Goal: Information Seeking & Learning: Learn about a topic

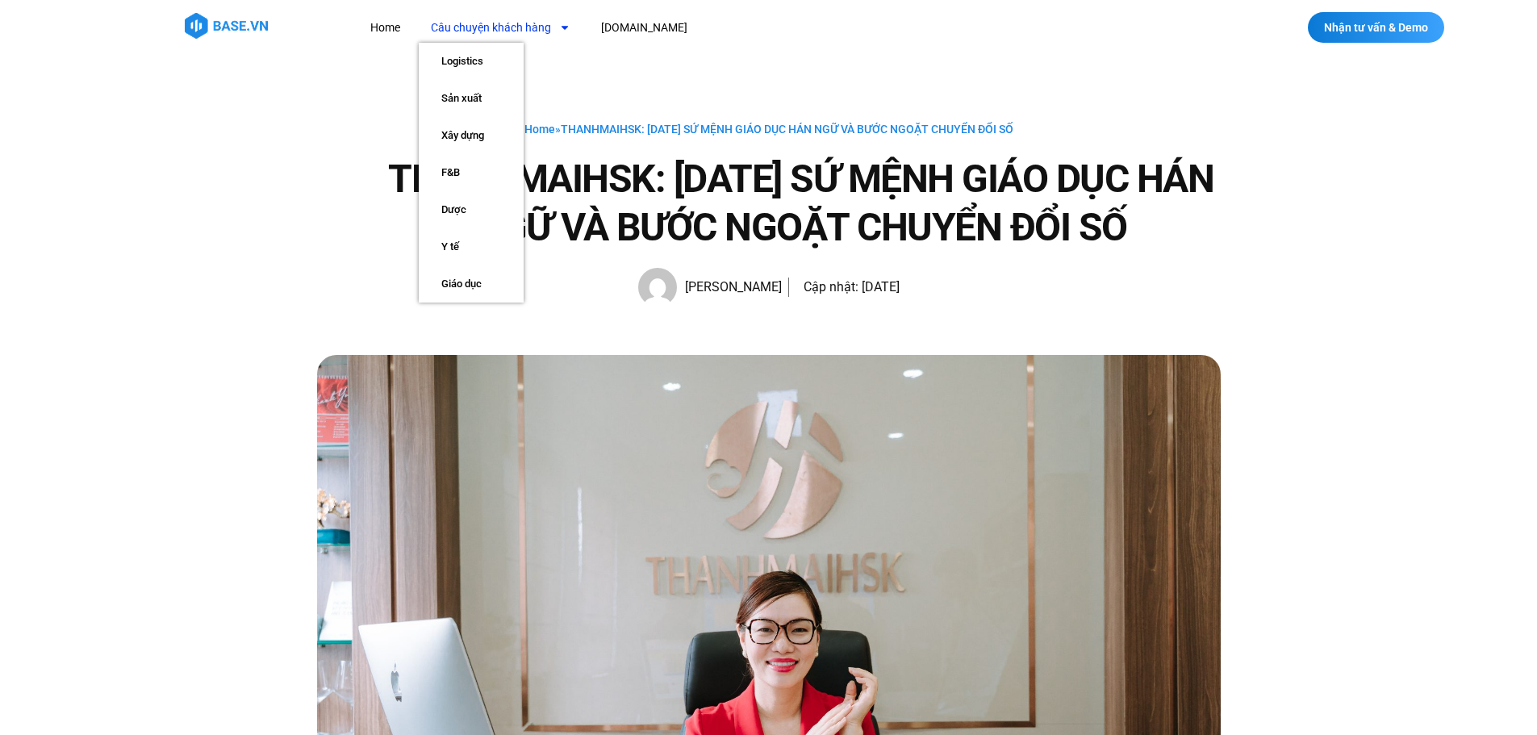
click at [559, 31] on icon "Menu" at bounding box center [564, 27] width 11 height 11
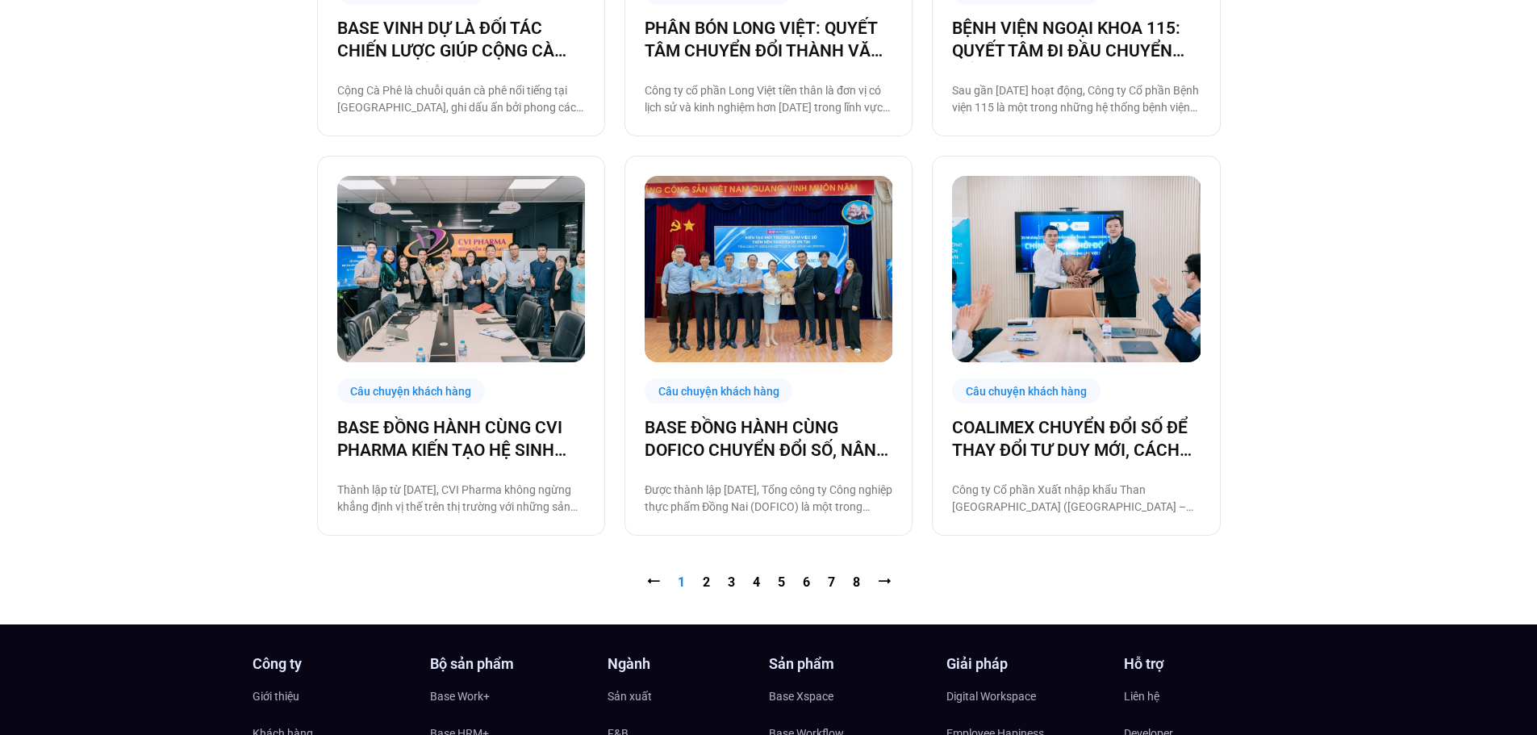
scroll to position [1614, 0]
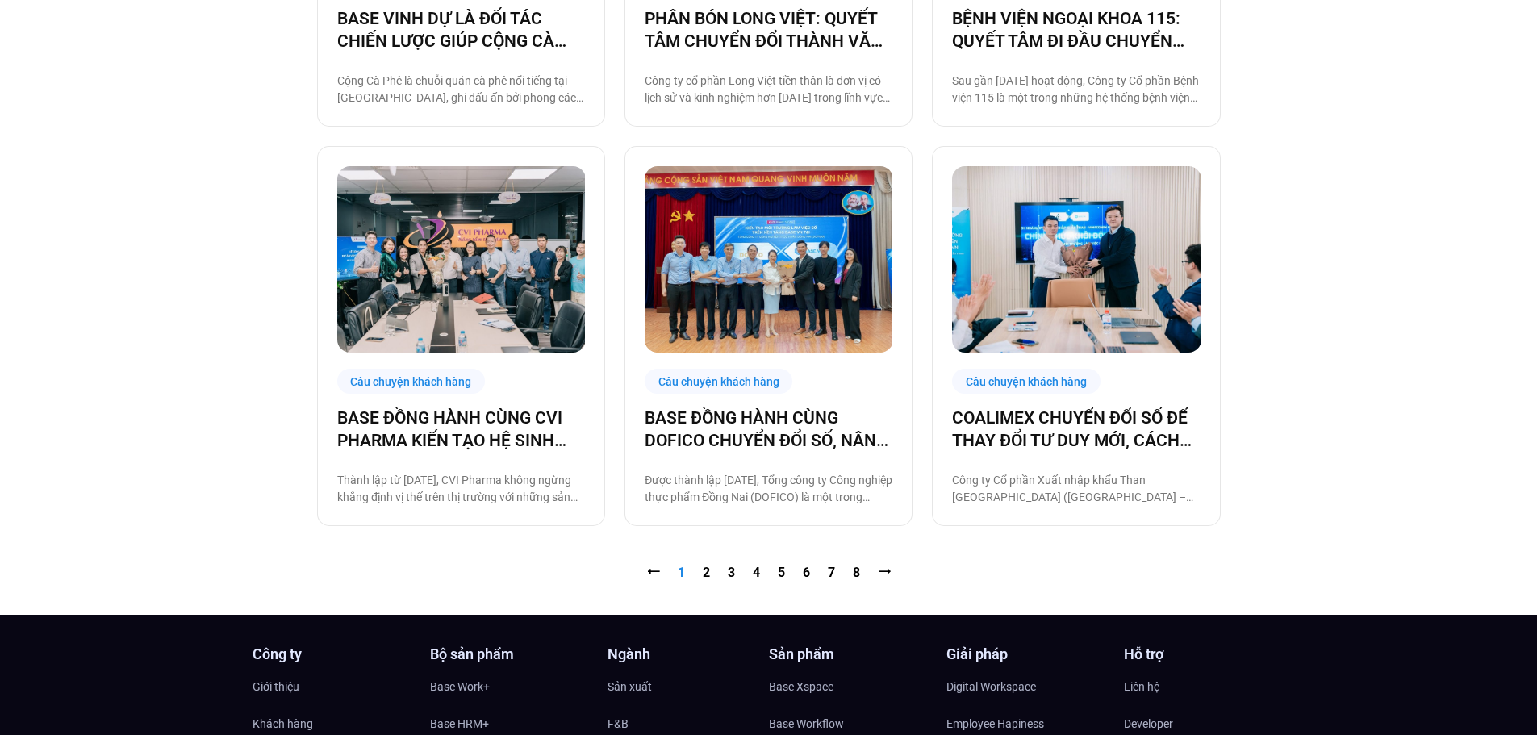
click at [709, 580] on nav "⭠ Trang 1 Trang 2 Trang 3 Trang 4 Trang 5 Trang 6 Trang 7 Trang 8 ⭢" at bounding box center [769, 572] width 904 height 19
click at [700, 575] on nav "⭠ Trang 1 Trang 2 Trang 3 Trang 4 Trang 5 Trang 6 Trang 7 Trang 8 ⭢" at bounding box center [769, 572] width 904 height 19
click at [700, 574] on nav "⭠ Trang 1 Trang 2 Trang 3 Trang 4 Trang 5 Trang 6 Trang 7 Trang 8 ⭢" at bounding box center [769, 572] width 904 height 19
click at [704, 573] on link "Trang 2" at bounding box center [706, 572] width 7 height 15
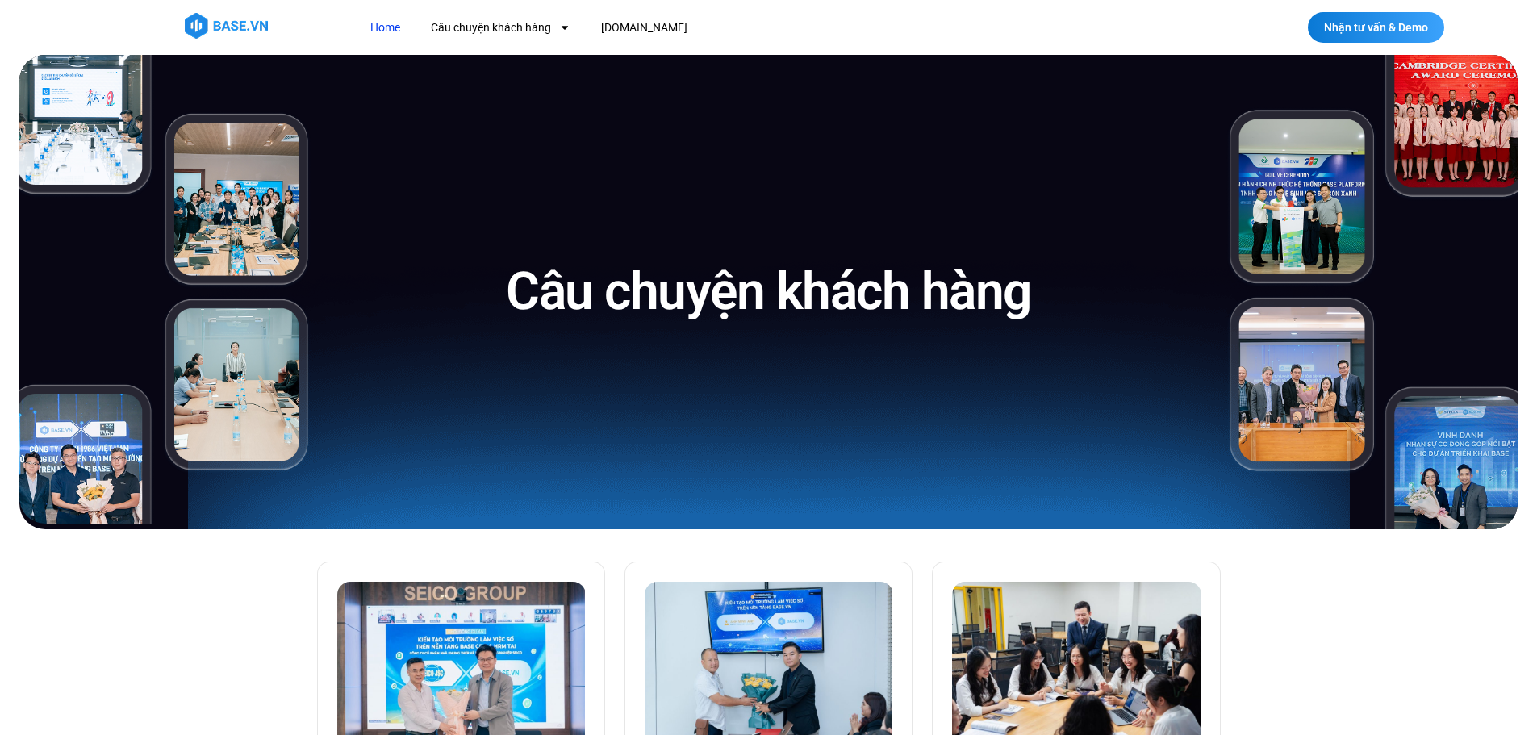
click at [387, 23] on link "Home" at bounding box center [385, 28] width 54 height 30
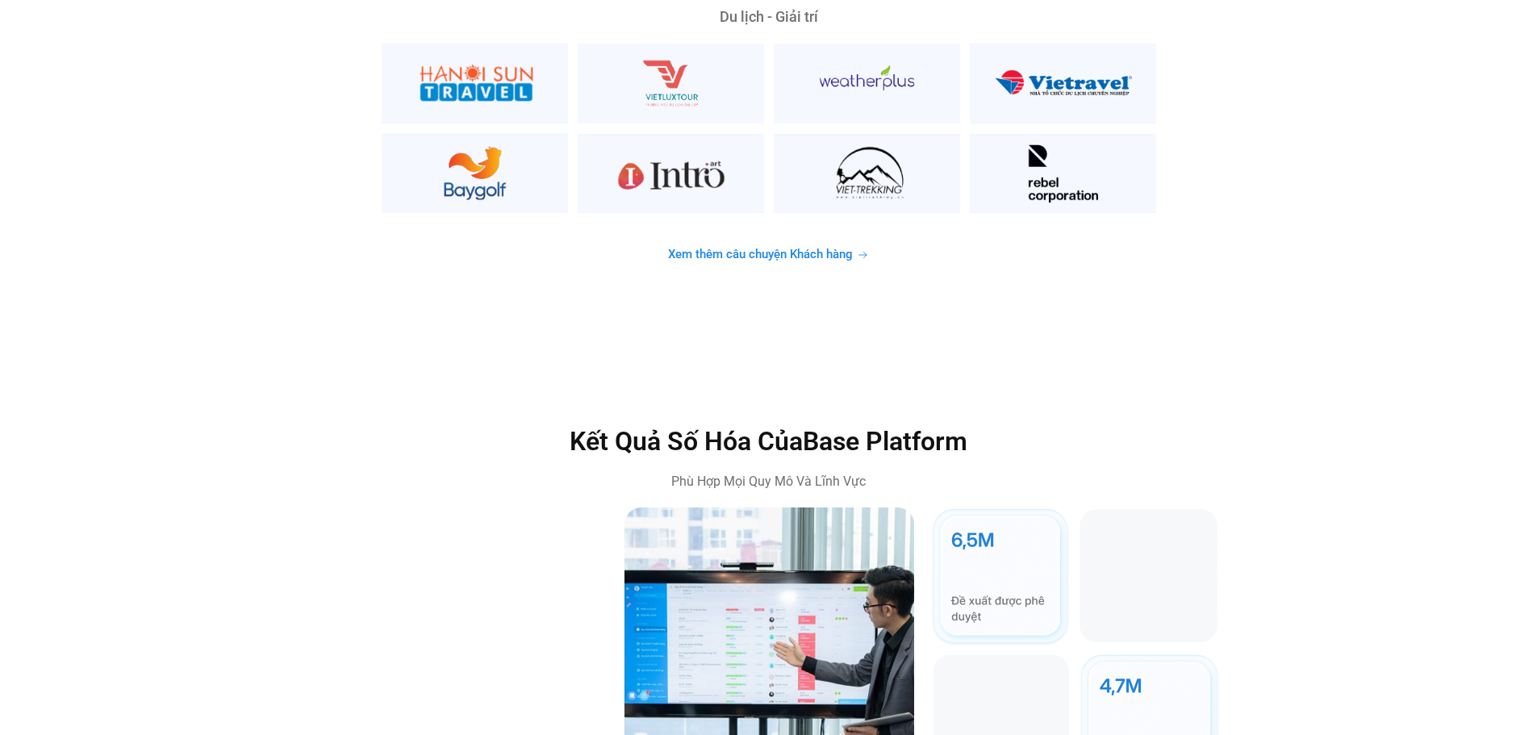
scroll to position [4600, 0]
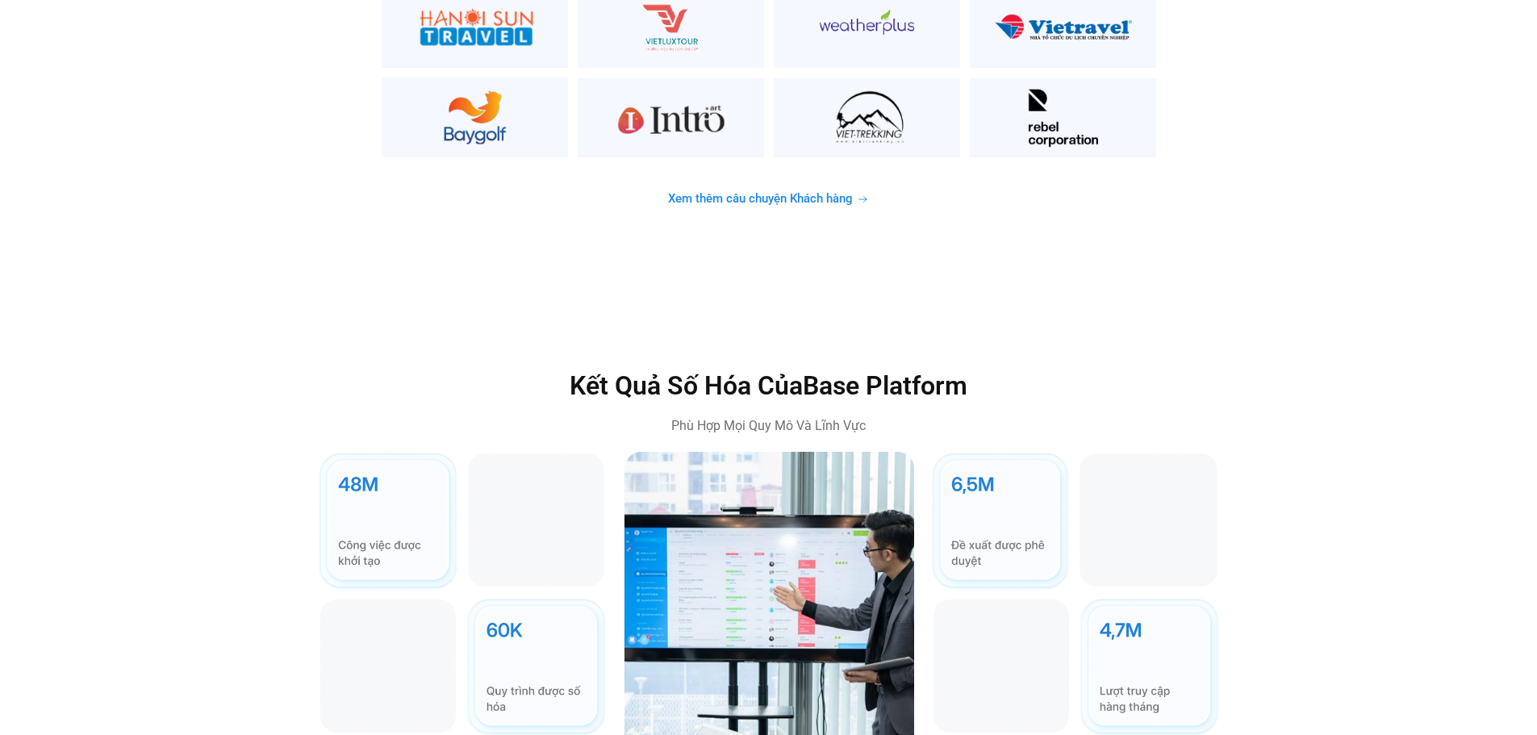
click at [327, 305] on div "Kết Quả Số Hóa Của Base Platform Phù Hợp Mọi Quy Mô Và Lĩnh Vực" at bounding box center [768, 630] width 1537 height 650
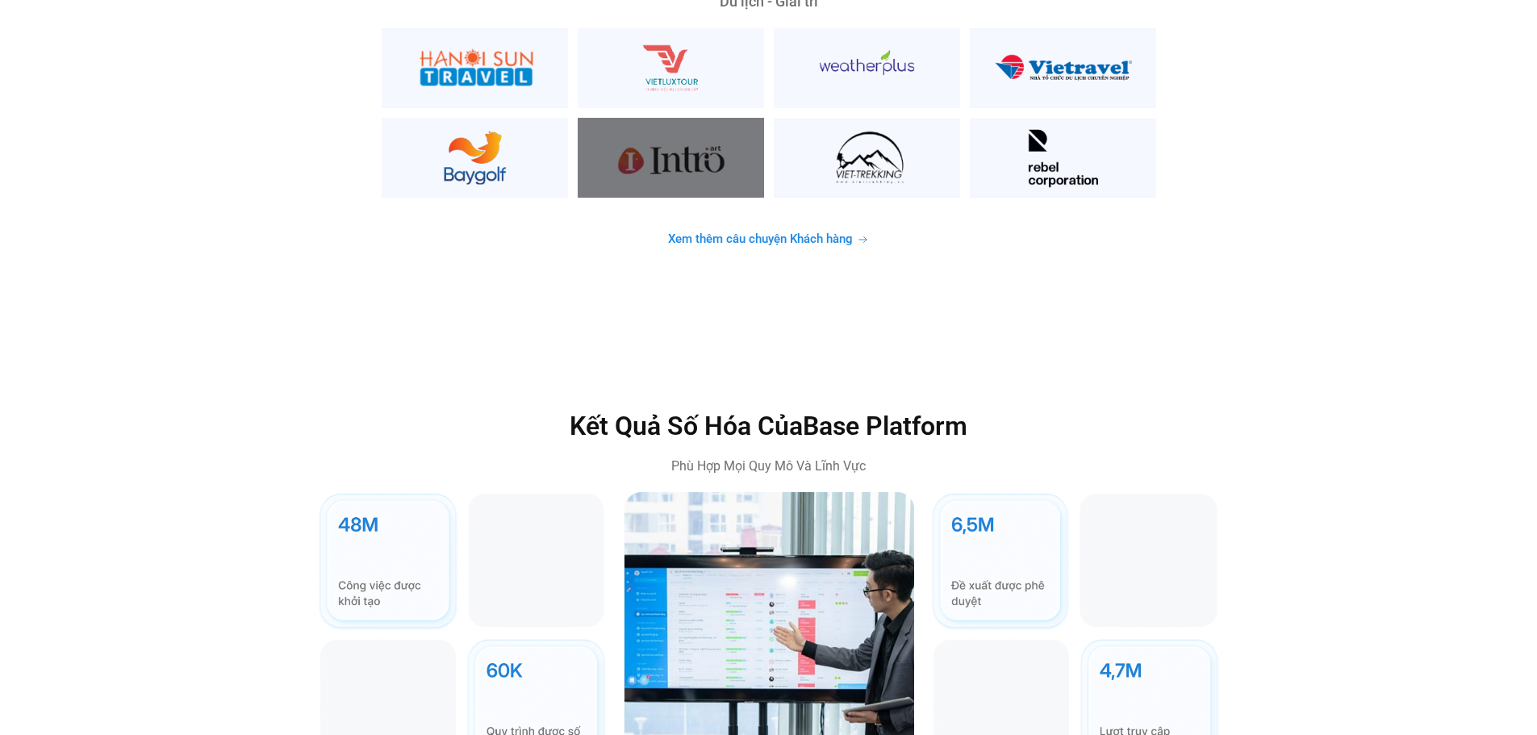
scroll to position [4519, 0]
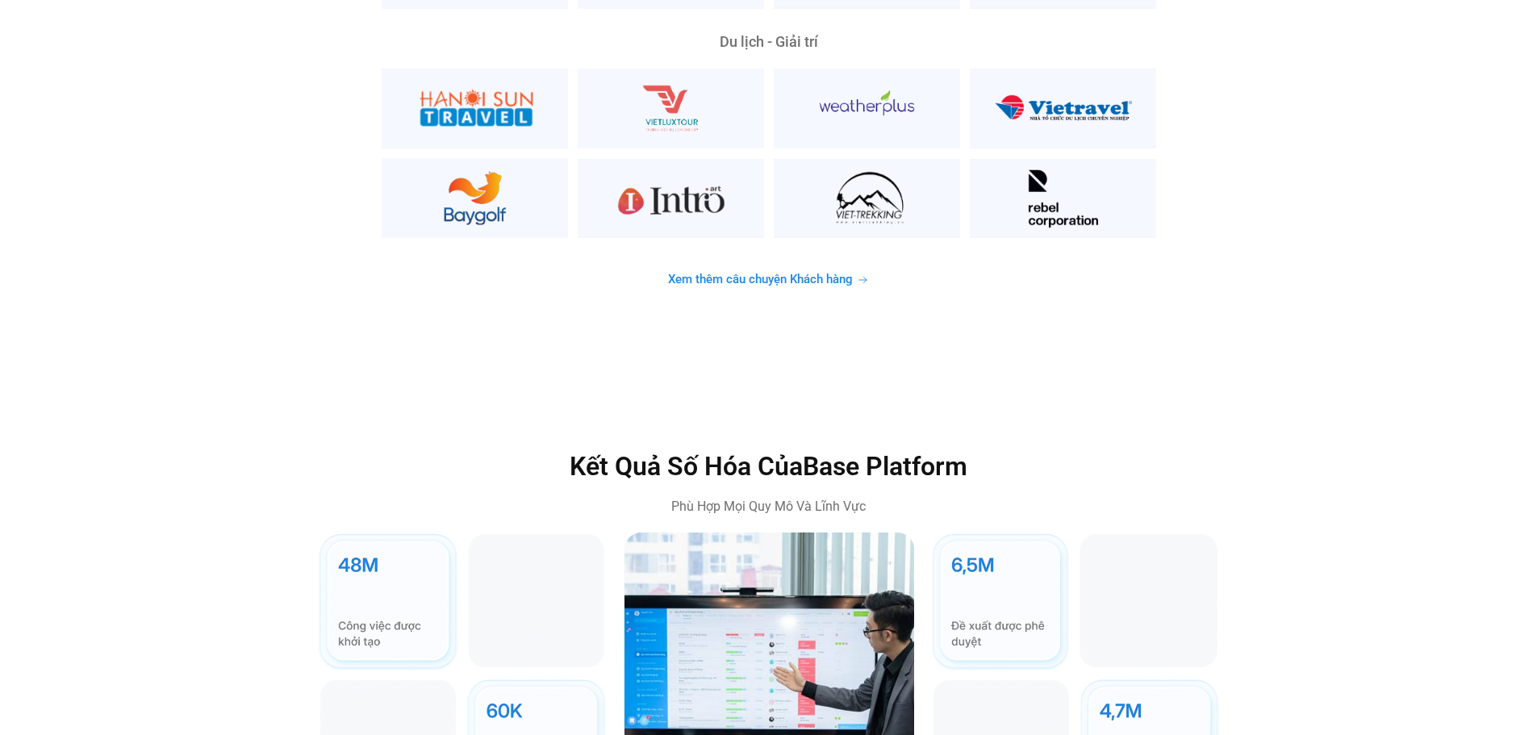
click at [1283, 450] on div "Kết Quả Số Hóa Của Base Platform Phù Hợp Mọi Quy Mô Và Lĩnh Vực" at bounding box center [768, 710] width 1513 height 520
